Goal: Obtain resource: Download file/media

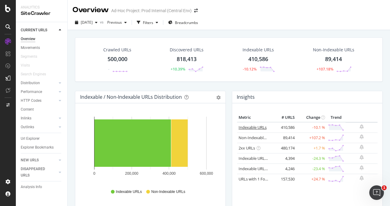
click at [247, 128] on link "Indexable URLs" at bounding box center [252, 127] width 28 height 5
click at [256, 137] on link "Non-Indexable URLs" at bounding box center [256, 137] width 37 height 5
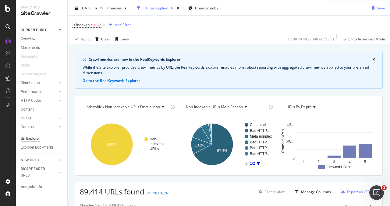
scroll to position [16, 0]
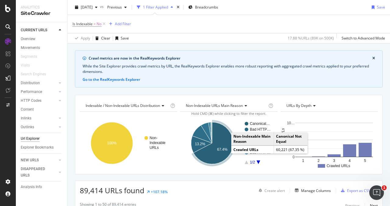
drag, startPoint x: 227, startPoint y: 147, endPoint x: 223, endPoint y: 149, distance: 4.6
click at [223, 149] on text "67.4%" at bounding box center [222, 150] width 10 height 4
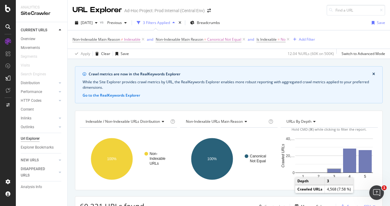
click at [333, 170] on rect "A chart." at bounding box center [333, 171] width 13 height 4
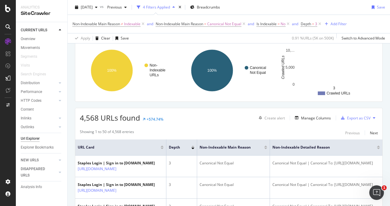
scroll to position [120, 0]
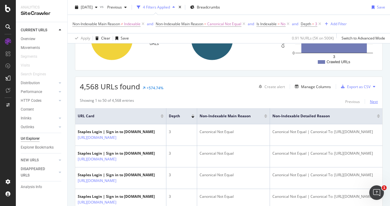
click at [374, 101] on div "Next" at bounding box center [373, 101] width 8 height 5
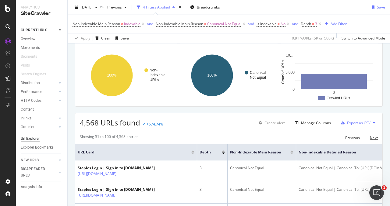
scroll to position [0, 0]
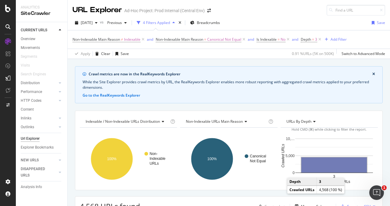
click at [328, 167] on rect "A chart." at bounding box center [333, 165] width 65 height 15
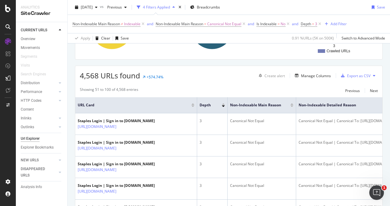
scroll to position [152, 0]
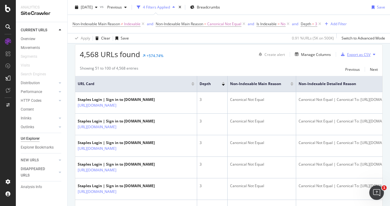
click at [358, 51] on div "Export as CSV" at bounding box center [354, 54] width 32 height 9
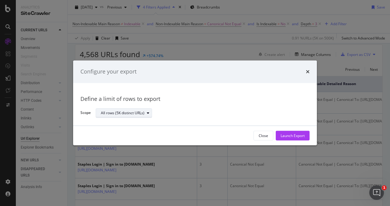
click at [126, 116] on div "All rows (5K distinct URLs)" at bounding box center [126, 113] width 51 height 9
click at [169, 114] on div "All rows (5K distinct URLs)" at bounding box center [200, 113] width 209 height 11
click at [268, 138] on button "Close" at bounding box center [263, 136] width 20 height 10
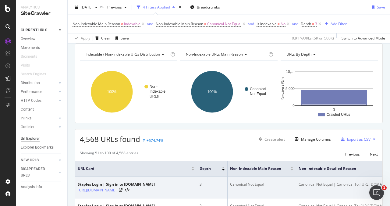
scroll to position [0, 0]
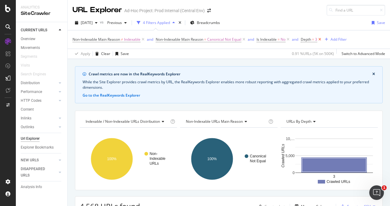
click at [320, 41] on icon at bounding box center [319, 40] width 5 height 6
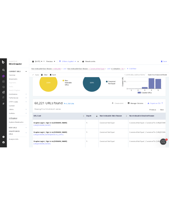
scroll to position [107, 0]
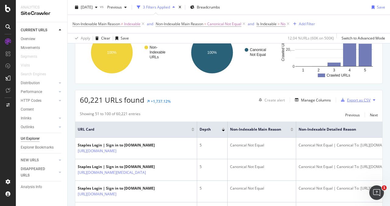
click at [367, 99] on div "Export as CSV" at bounding box center [358, 100] width 23 height 5
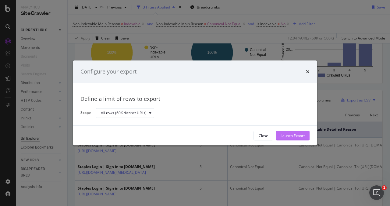
click at [301, 140] on button "Launch Export" at bounding box center [292, 136] width 34 height 10
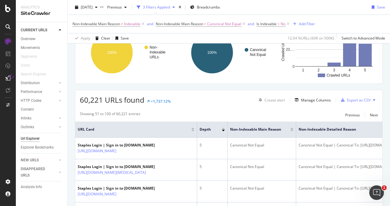
click at [340, 16] on div "Non-Indexable Main Reason ≠ Indexable and Non-Indexable Main Reason = Canonical…" at bounding box center [228, 24] width 312 height 18
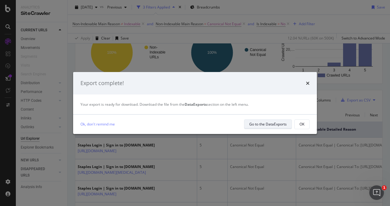
click at [273, 120] on button "Go to the DataExports" at bounding box center [268, 125] width 48 height 10
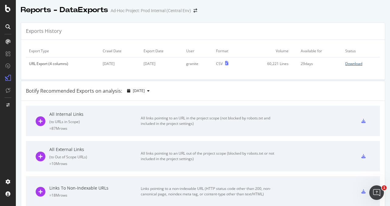
click at [354, 63] on div "Download" at bounding box center [353, 63] width 17 height 5
